Goal: Task Accomplishment & Management: Complete application form

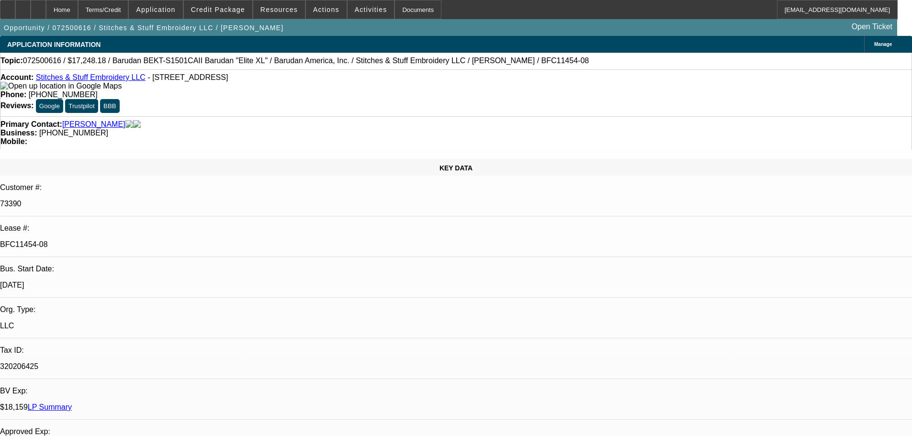
select select "0"
select select "2"
select select "0.1"
select select "4"
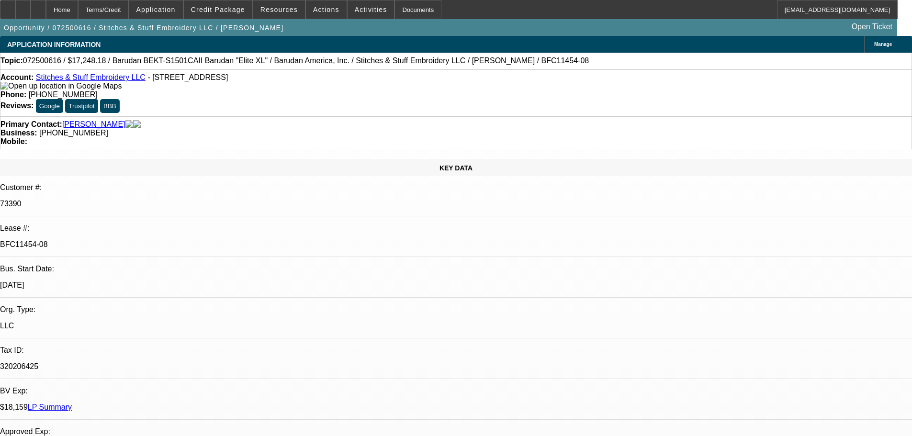
select select "0"
select select "2"
select select "0.1"
select select "4"
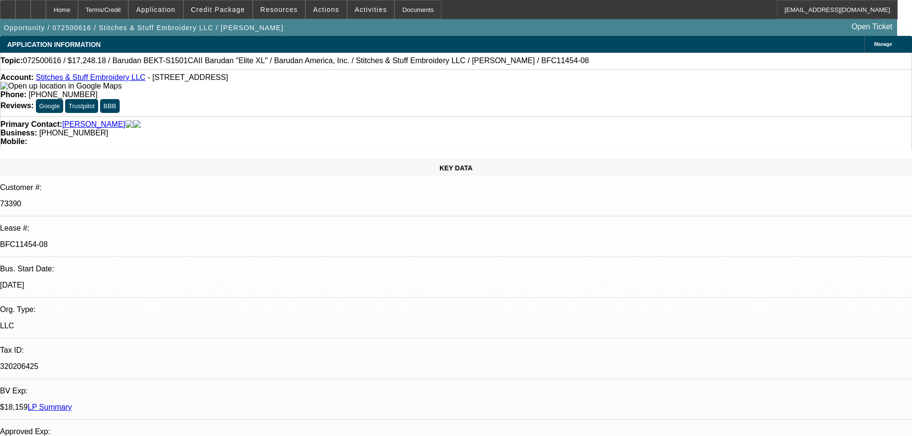
select select "0"
select select "2"
select select "0.1"
select select "4"
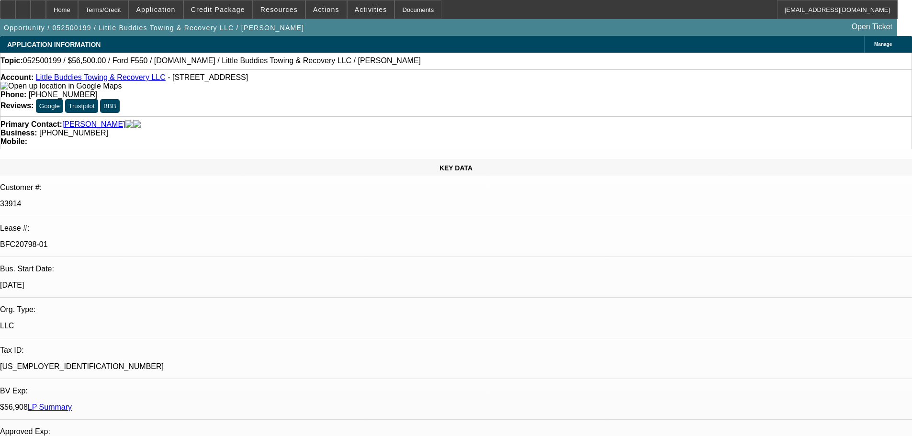
select select "0"
select select "2"
select select "0"
select select "6"
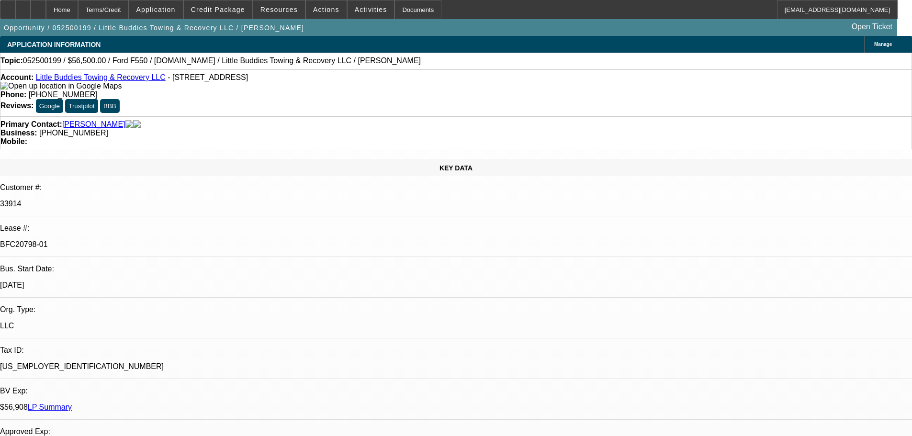
select select "0"
select select "2"
select select "0"
select select "6"
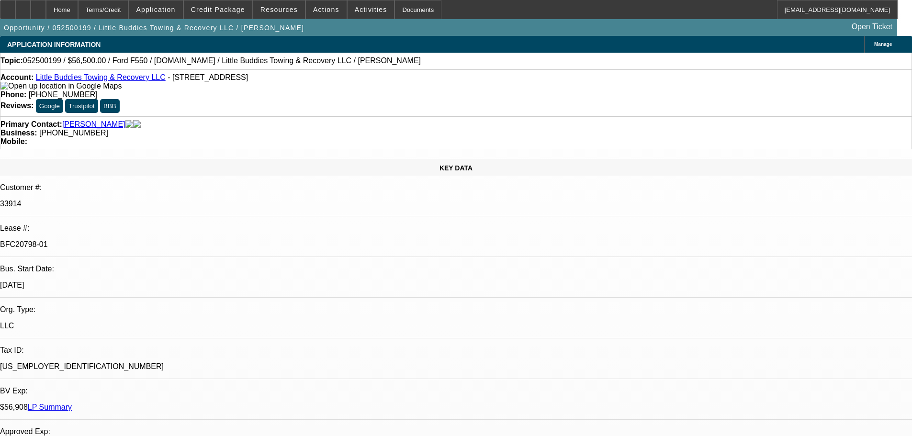
select select "0"
select select "2"
select select "0"
select select "6"
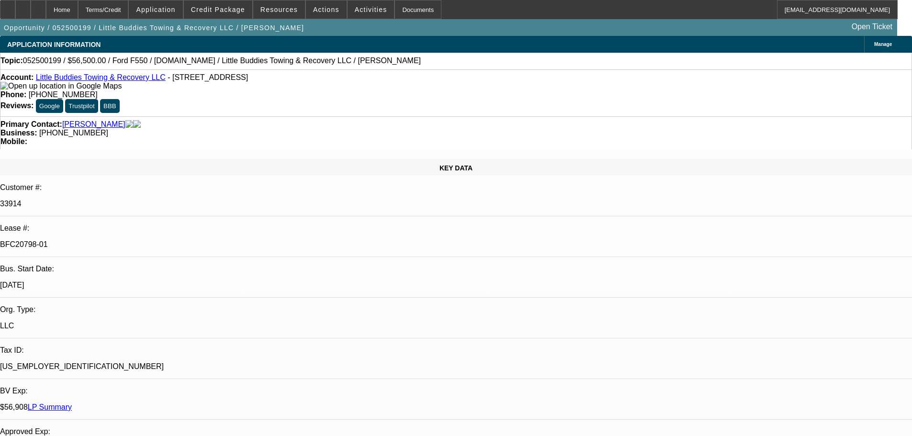
select select "0"
select select "2"
select select "0.1"
select select "4"
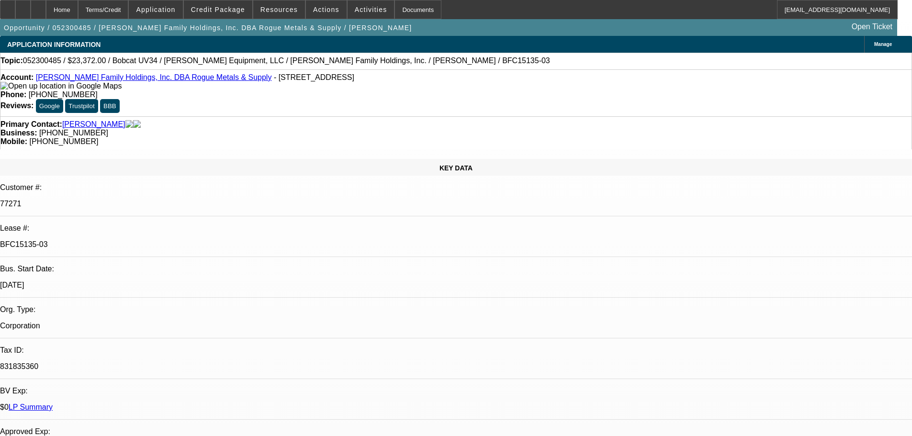
select select "0"
select select "2"
select select "0"
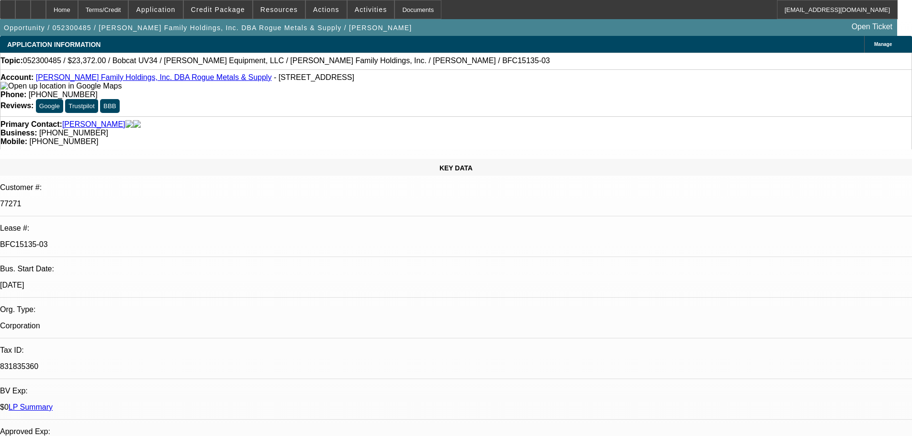
select select "0"
select select "2"
select select "0"
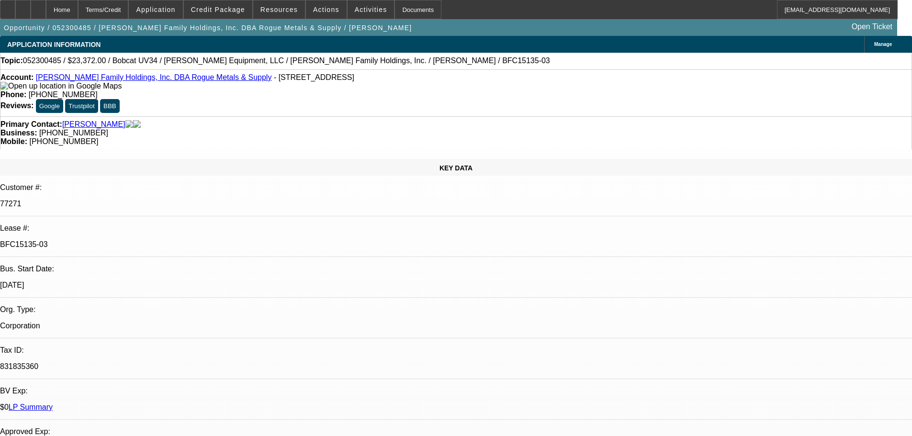
select select "0"
select select "2"
select select "0"
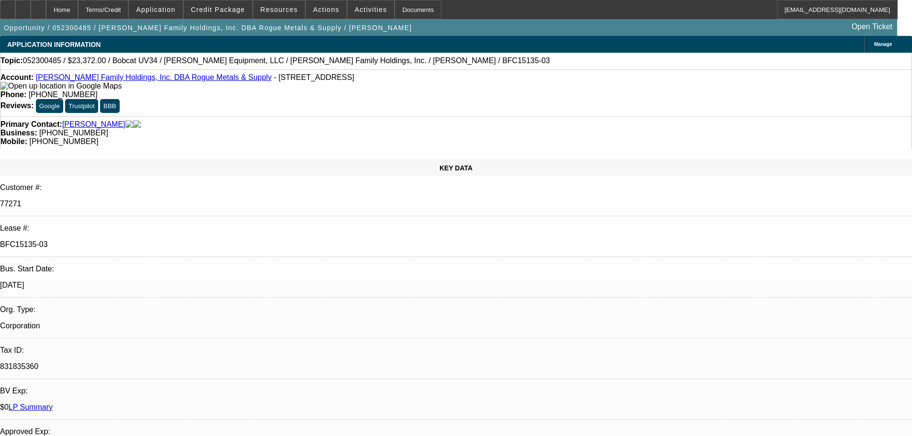
select select "2"
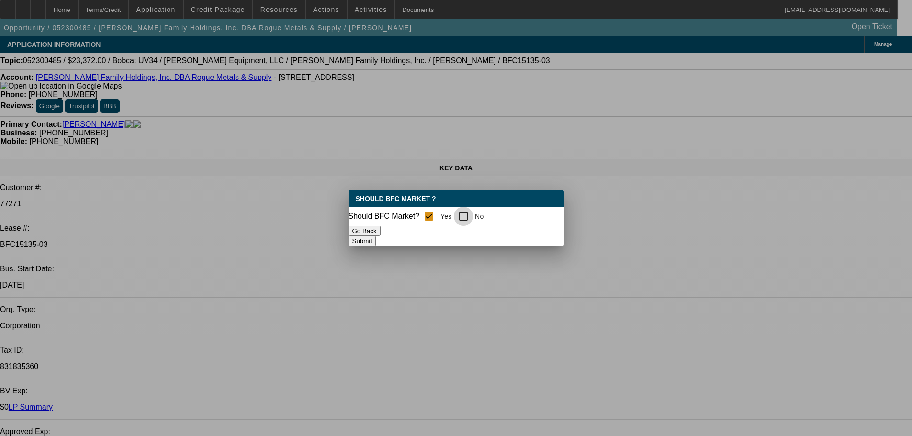
click at [469, 213] on input "No" at bounding box center [463, 216] width 19 height 19
checkbox input "true"
checkbox input "false"
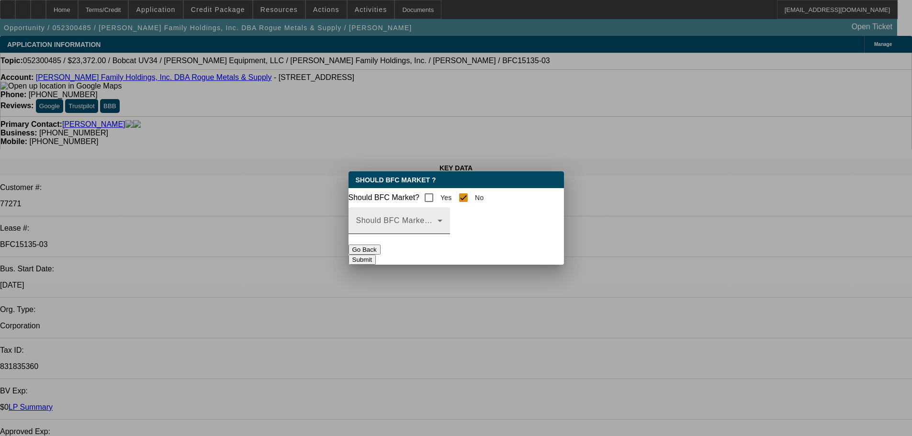
click at [446, 226] on icon at bounding box center [439, 220] width 11 height 11
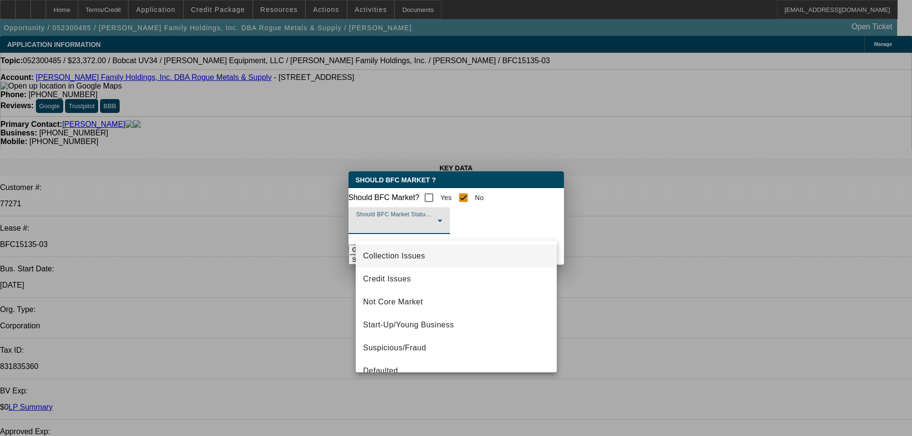
click at [547, 226] on div at bounding box center [456, 218] width 912 height 436
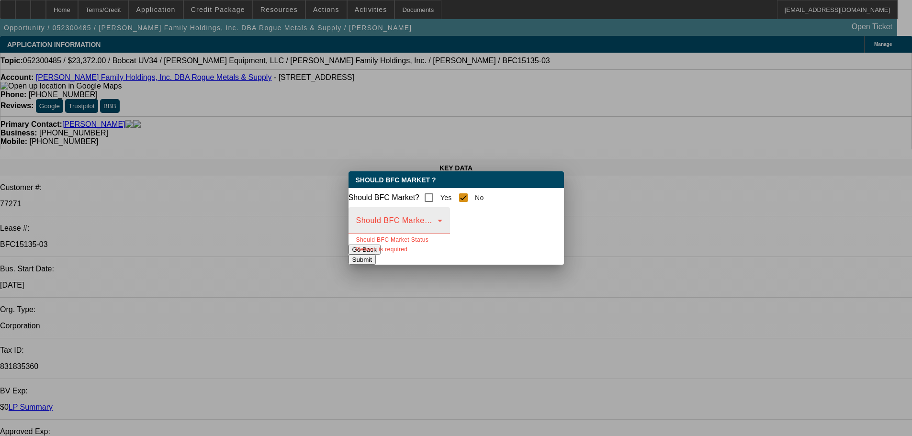
click at [446, 226] on icon at bounding box center [439, 220] width 11 height 11
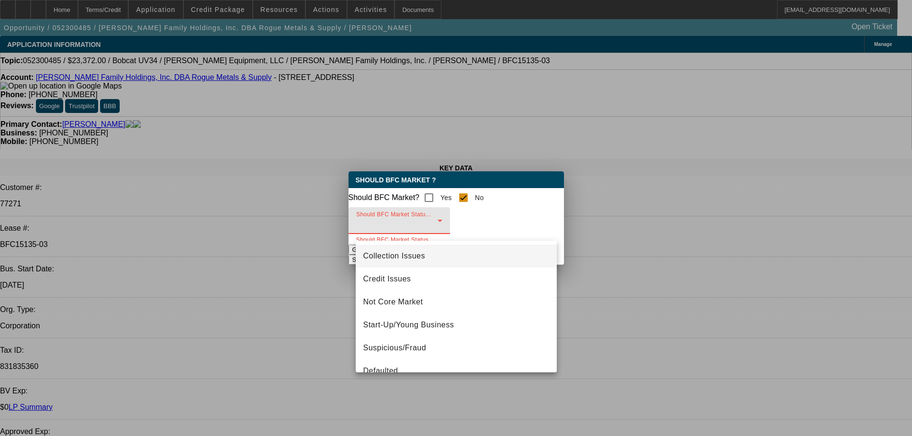
click at [372, 255] on span "Collection Issues" at bounding box center [394, 255] width 62 height 11
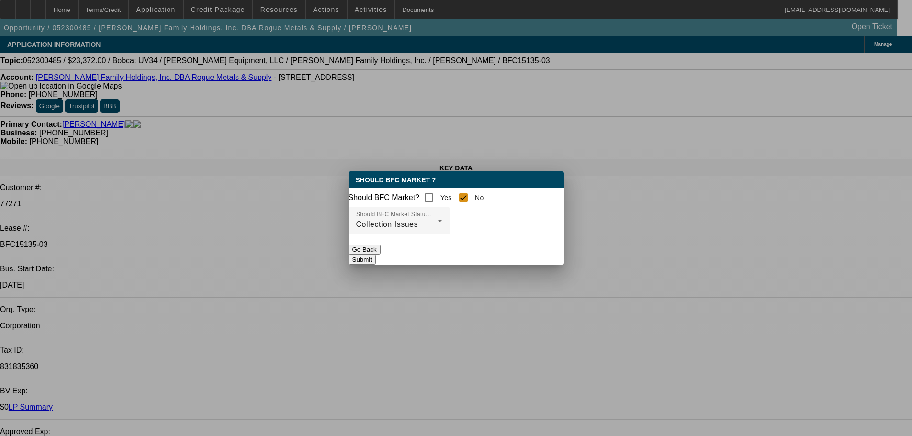
click at [376, 262] on button "Submit" at bounding box center [362, 260] width 27 height 10
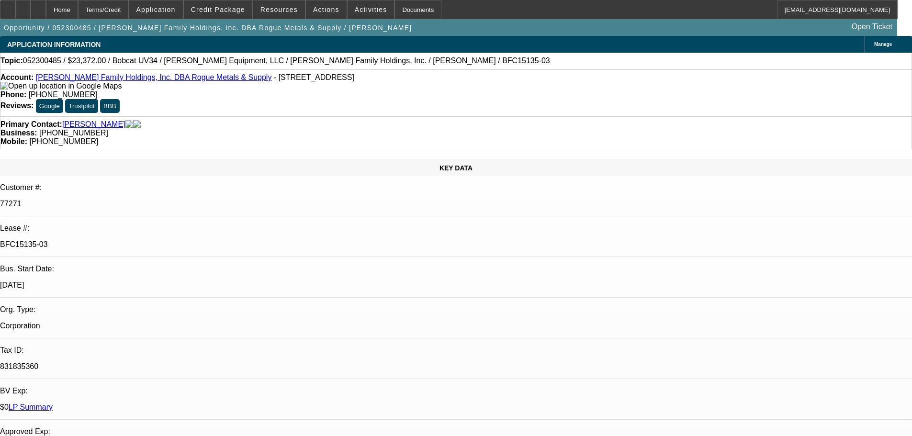
scroll to position [239, 0]
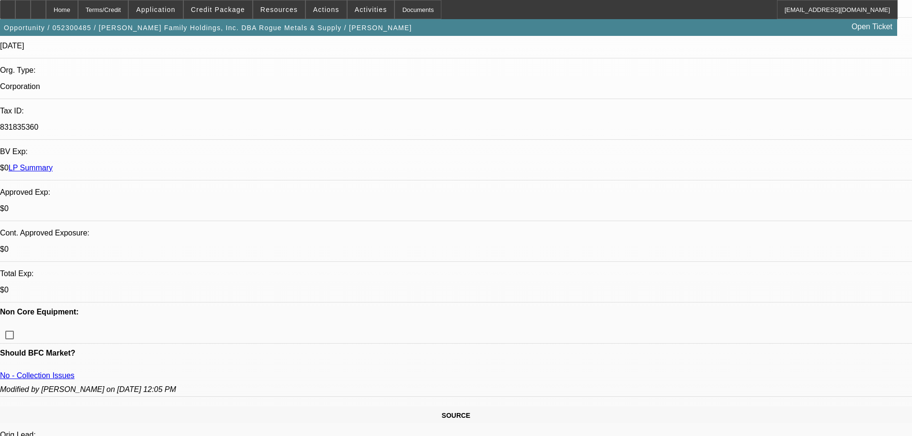
click at [214, 10] on span "Credit Package" at bounding box center [218, 10] width 54 height 8
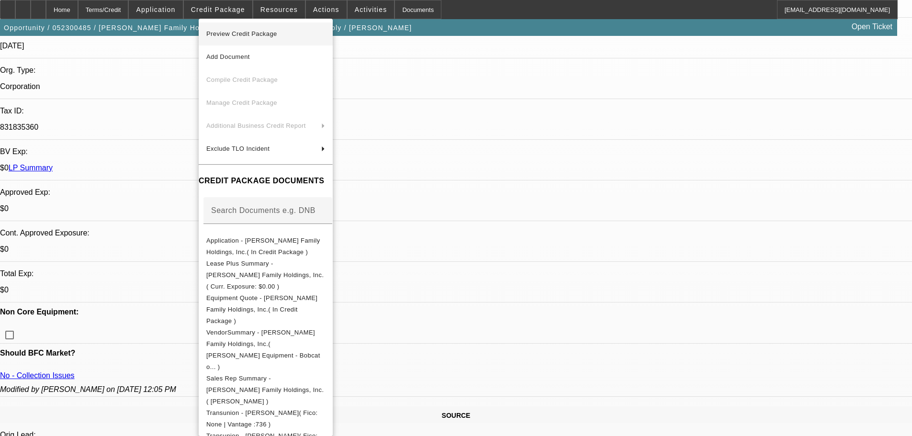
click at [236, 34] on span "Preview Credit Package" at bounding box center [241, 33] width 71 height 7
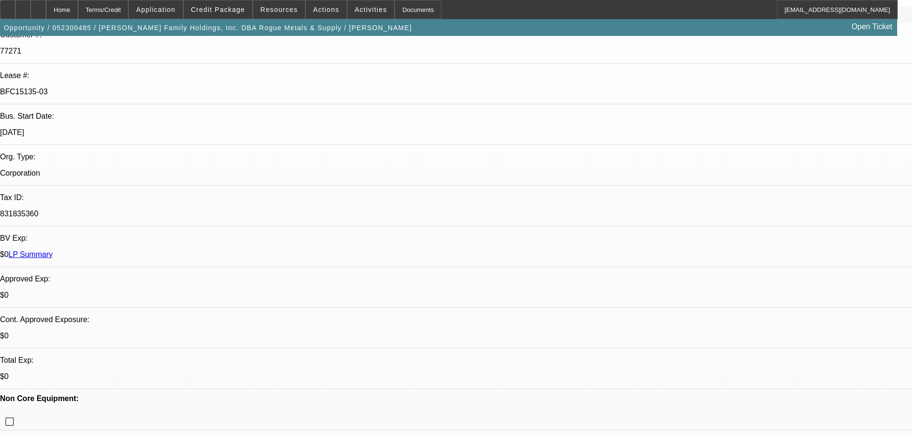
scroll to position [0, 0]
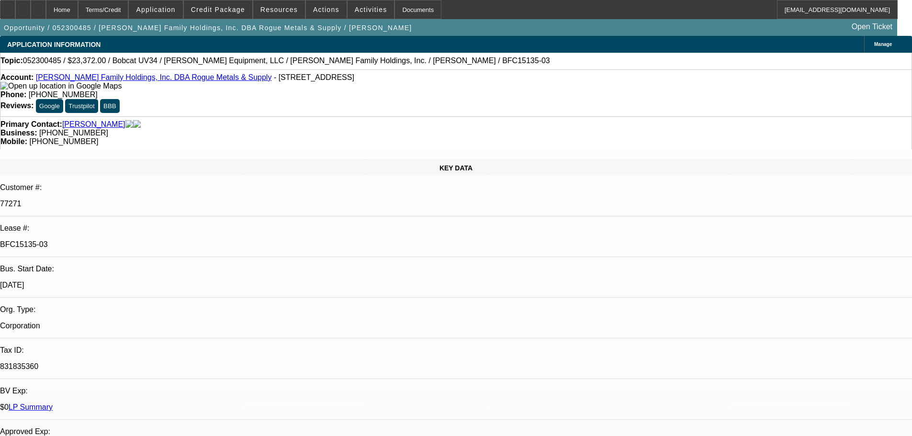
click at [23, 91] on img at bounding box center [60, 86] width 121 height 9
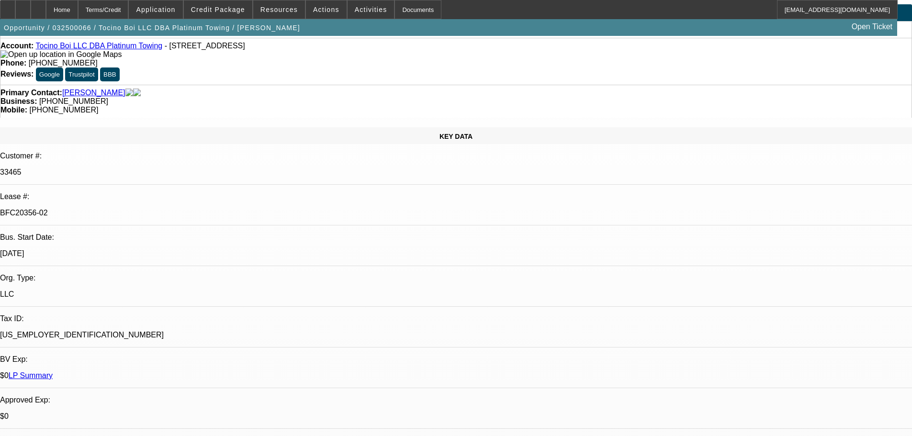
select select "0"
select select "6"
select select "0"
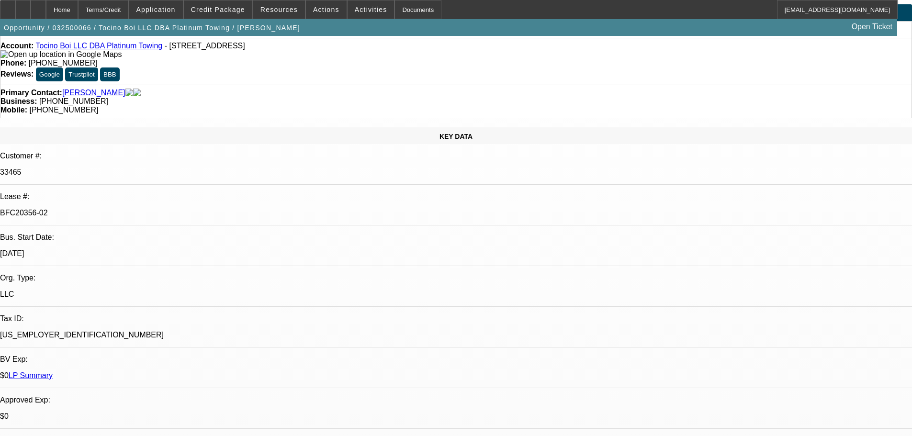
select select "0"
select select "6"
select select "0"
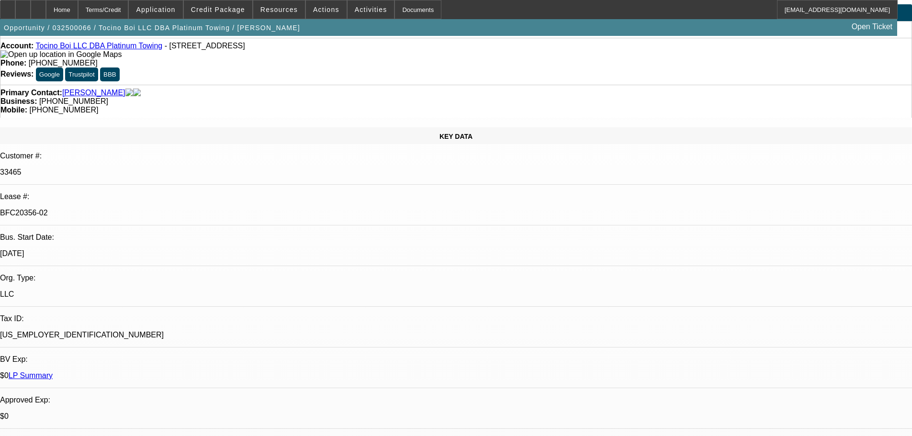
select select "0"
select select "6"
select select "0"
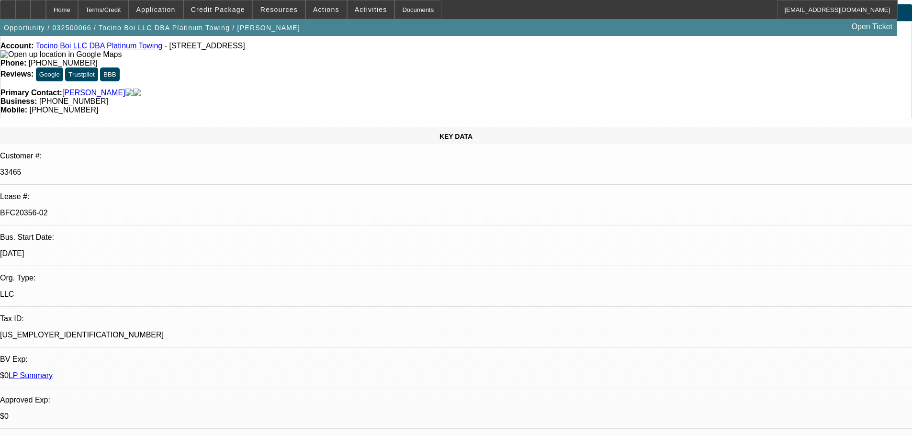
select select "6"
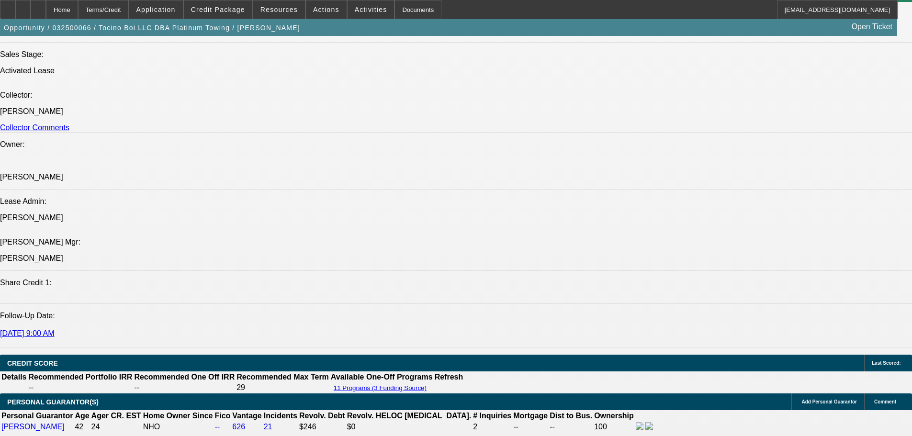
scroll to position [718, 0]
